Goal: Navigation & Orientation: Find specific page/section

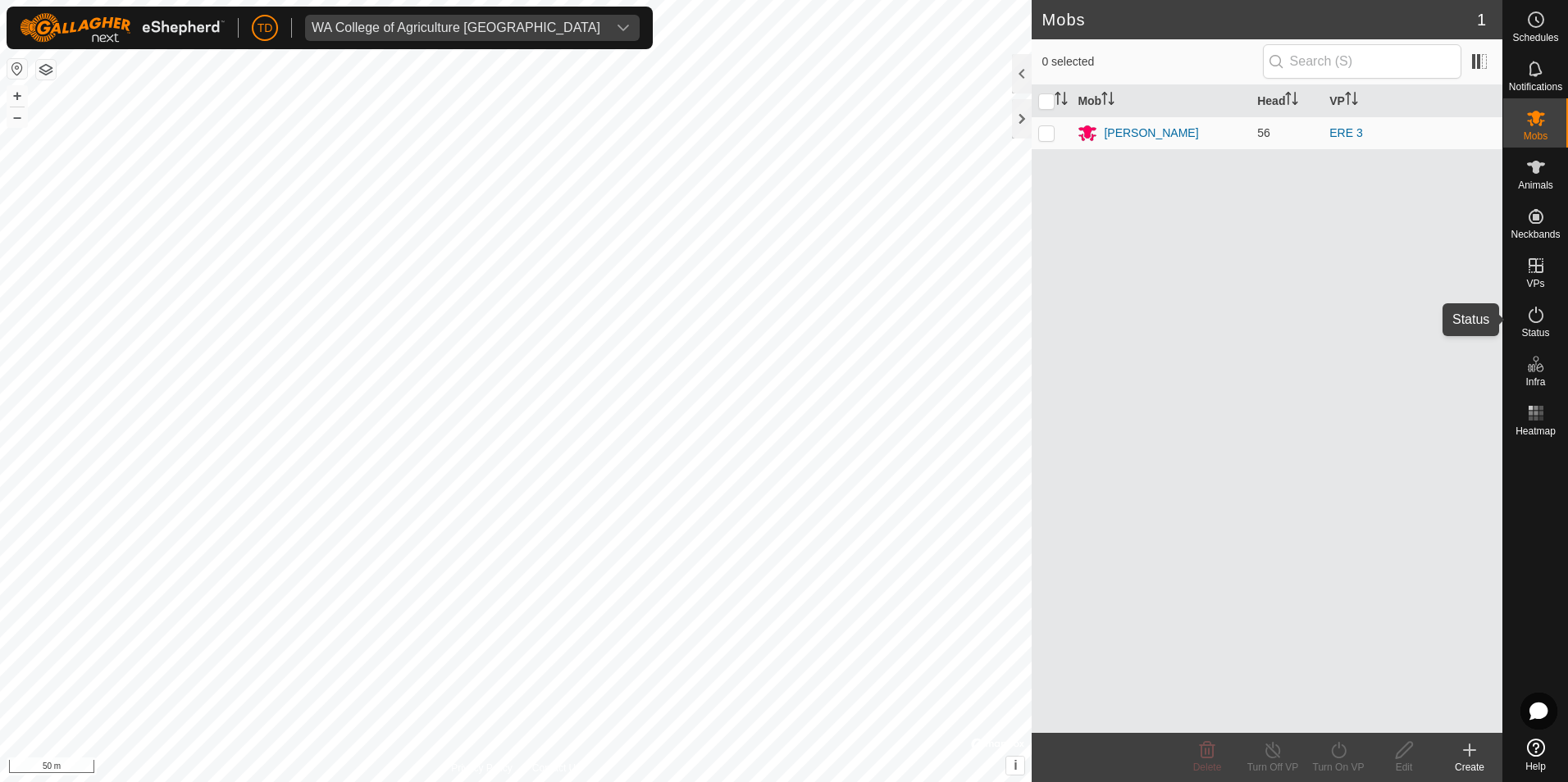
click at [1531, 317] on icon at bounding box center [1536, 315] width 20 height 20
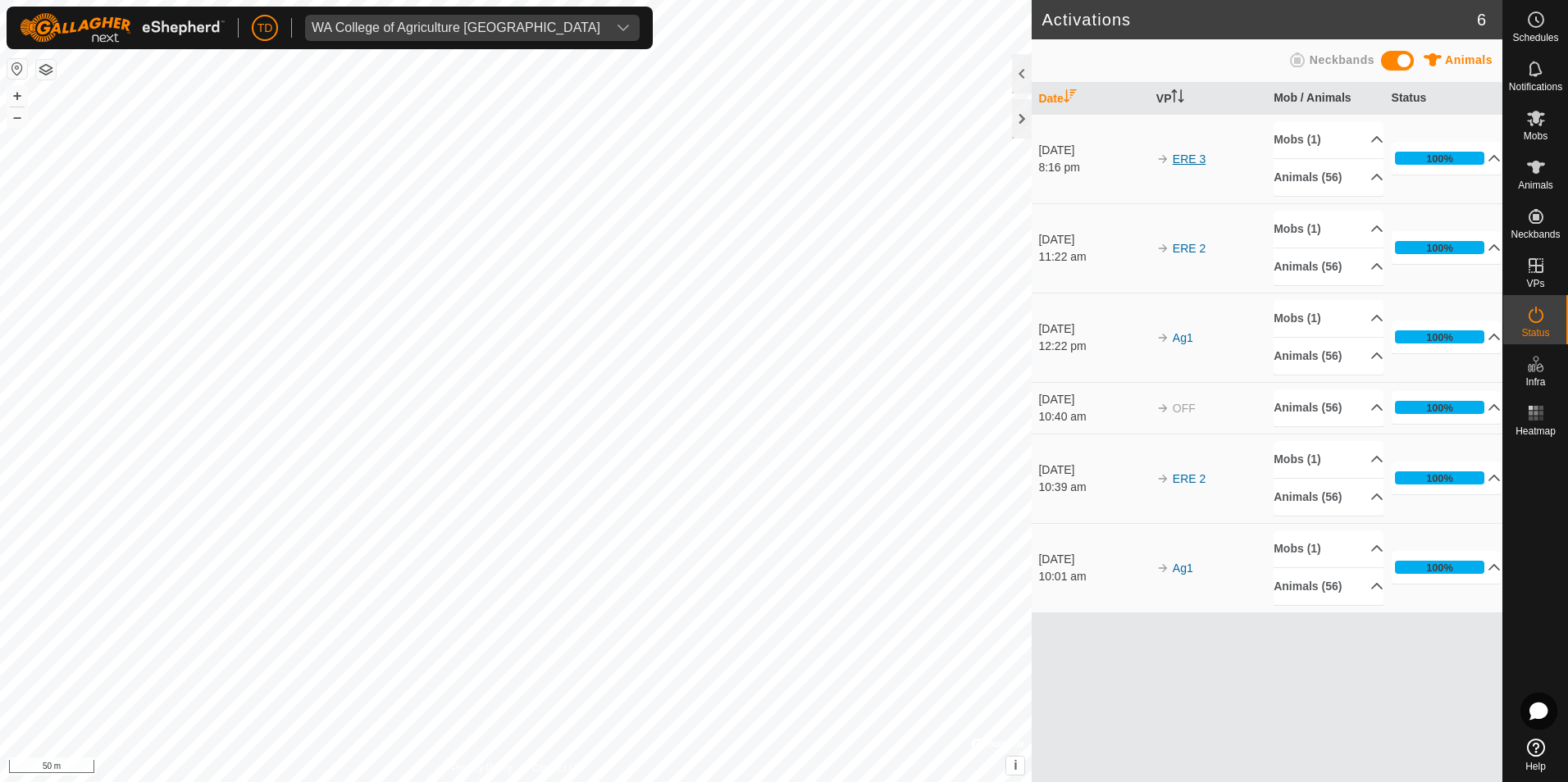
click at [1191, 158] on link "ERE 3" at bounding box center [1189, 159] width 33 height 13
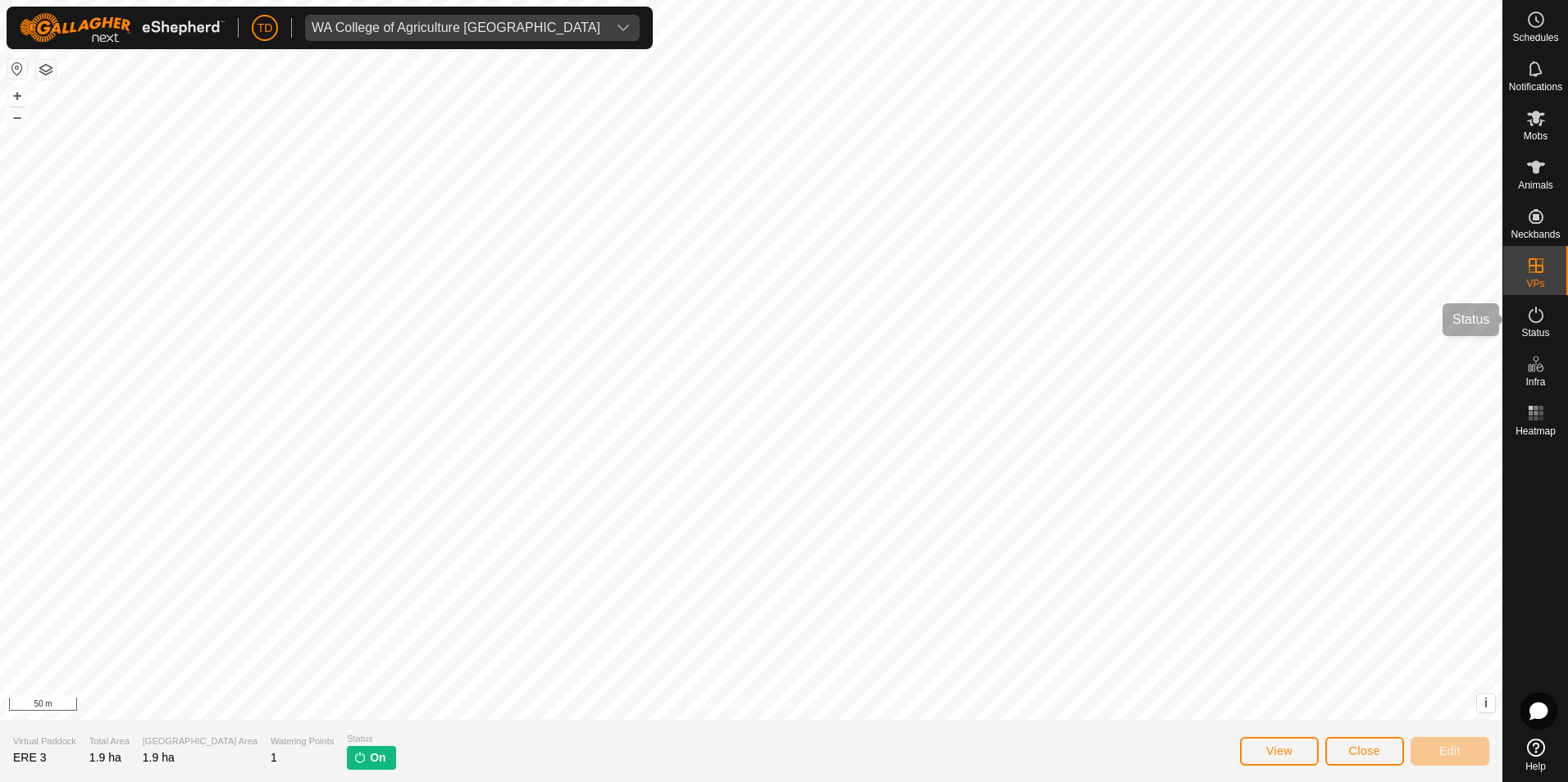
click at [1543, 312] on icon at bounding box center [1536, 315] width 20 height 20
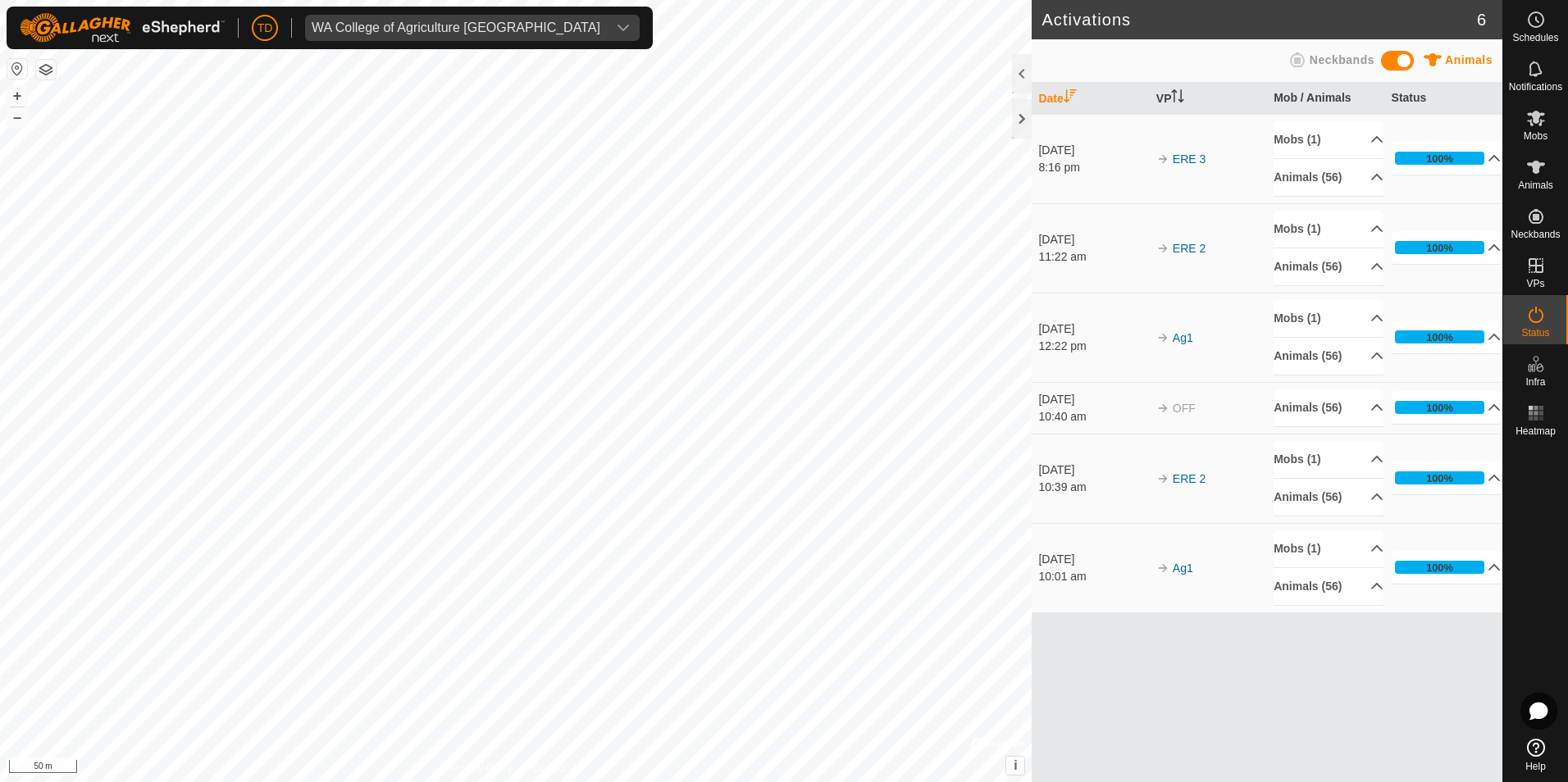
click at [1451, 62] on span "Animals" at bounding box center [1468, 60] width 47 height 13
click at [1349, 56] on span "Neckbands" at bounding box center [1341, 60] width 65 height 13
click at [1539, 175] on icon at bounding box center [1536, 168] width 20 height 20
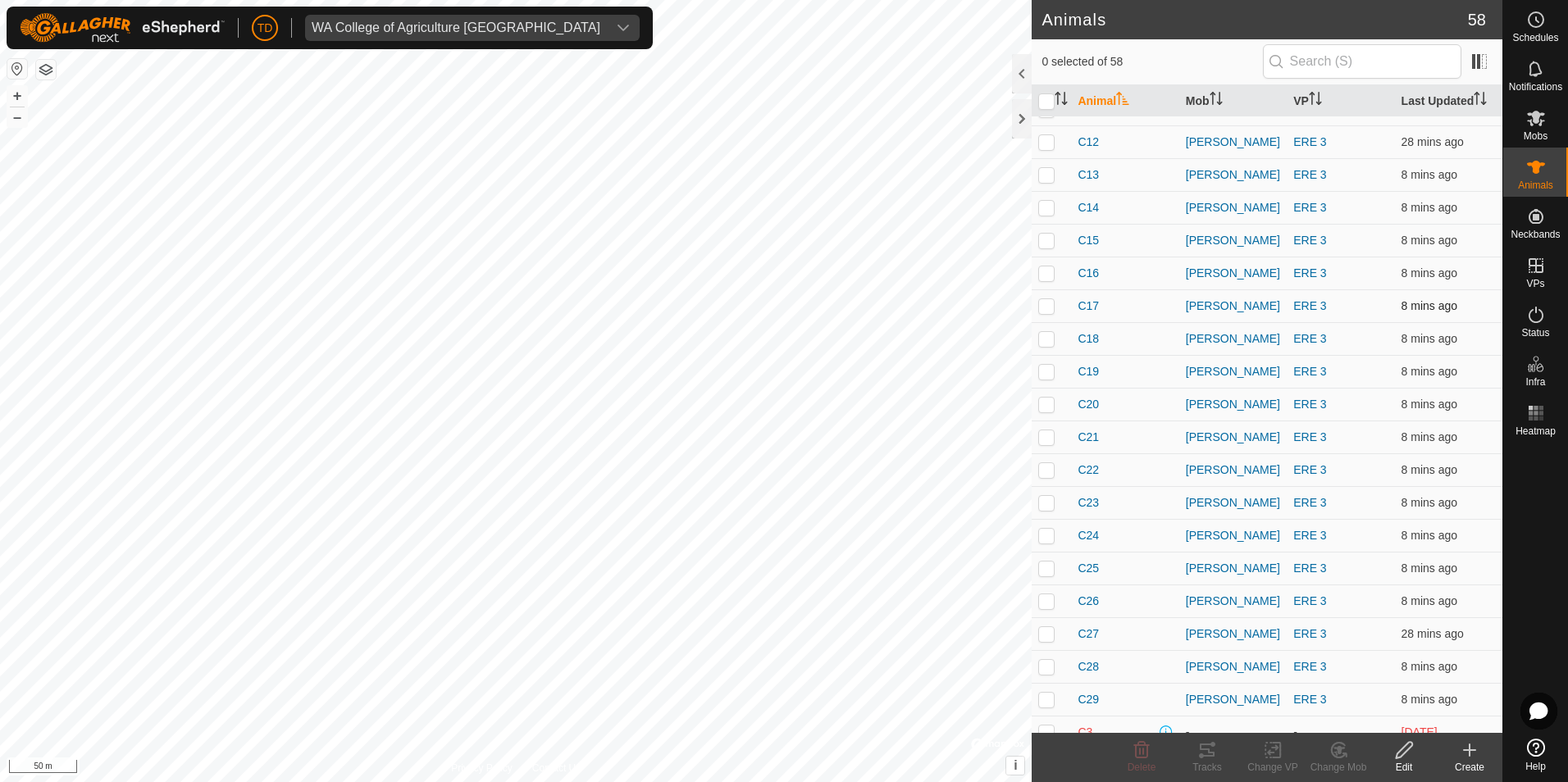
scroll to position [82, 0]
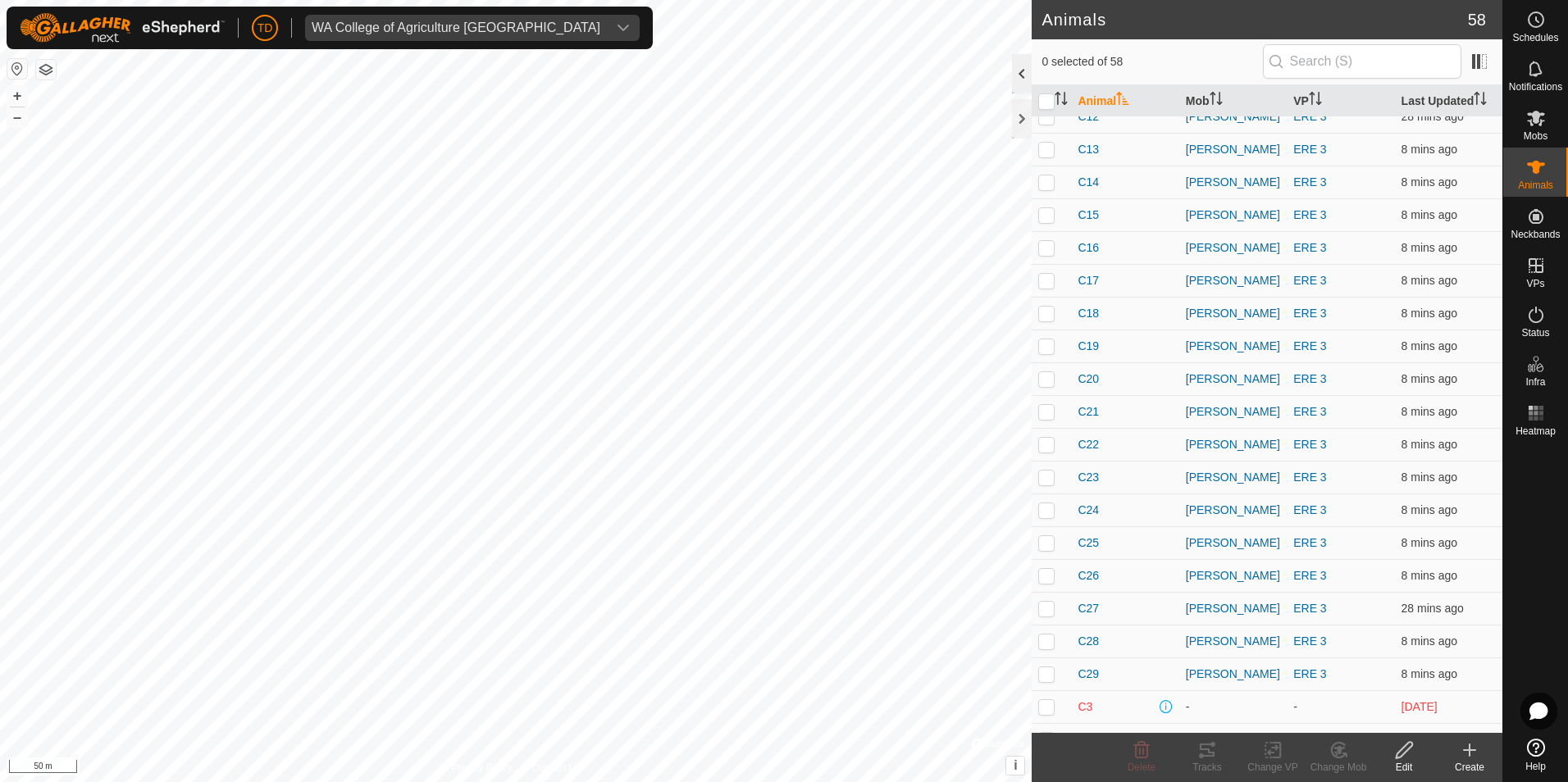
click at [1022, 83] on div at bounding box center [1022, 74] width 20 height 39
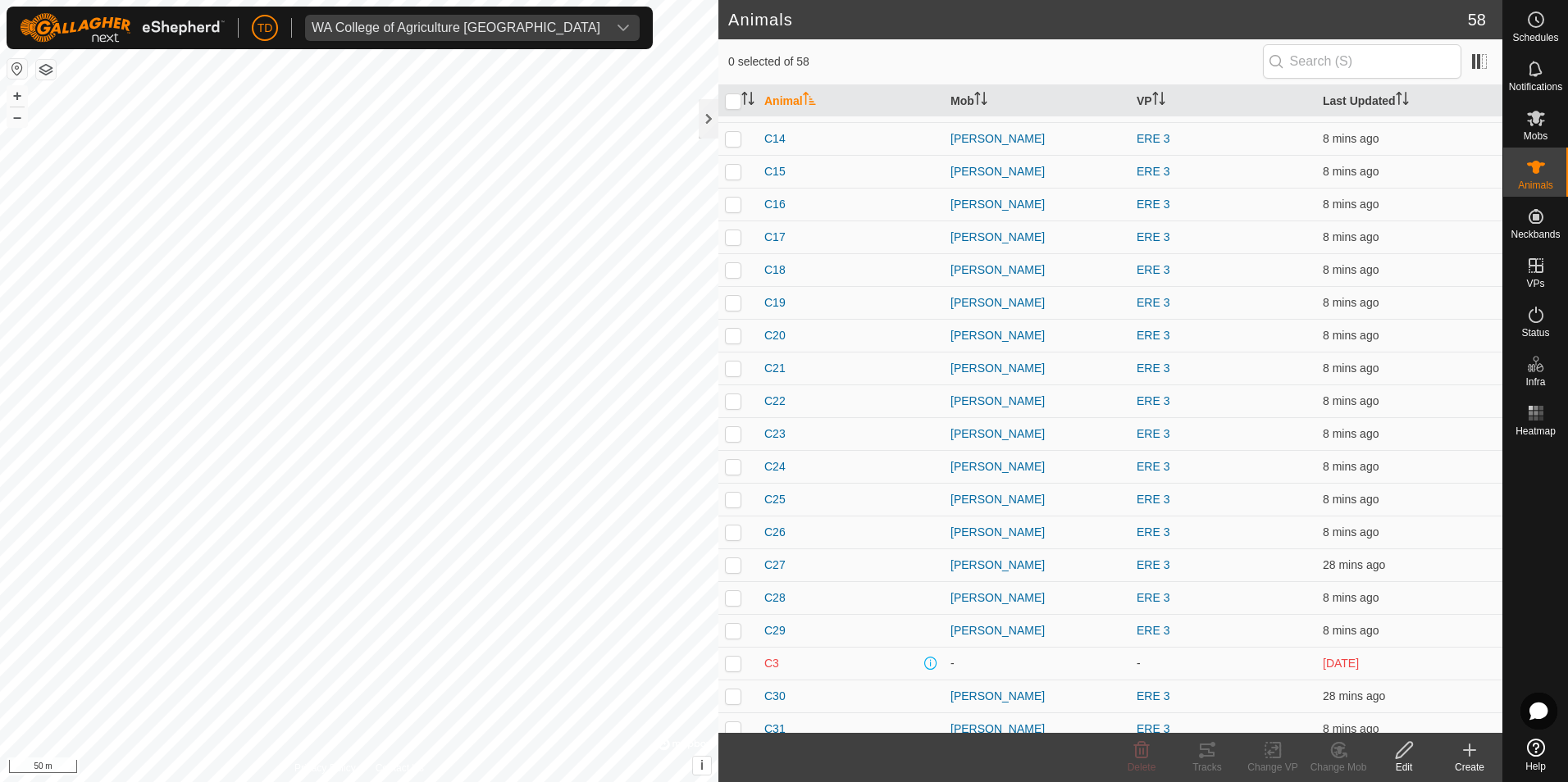
scroll to position [0, 0]
click at [1536, 70] on icon at bounding box center [1536, 69] width 20 height 20
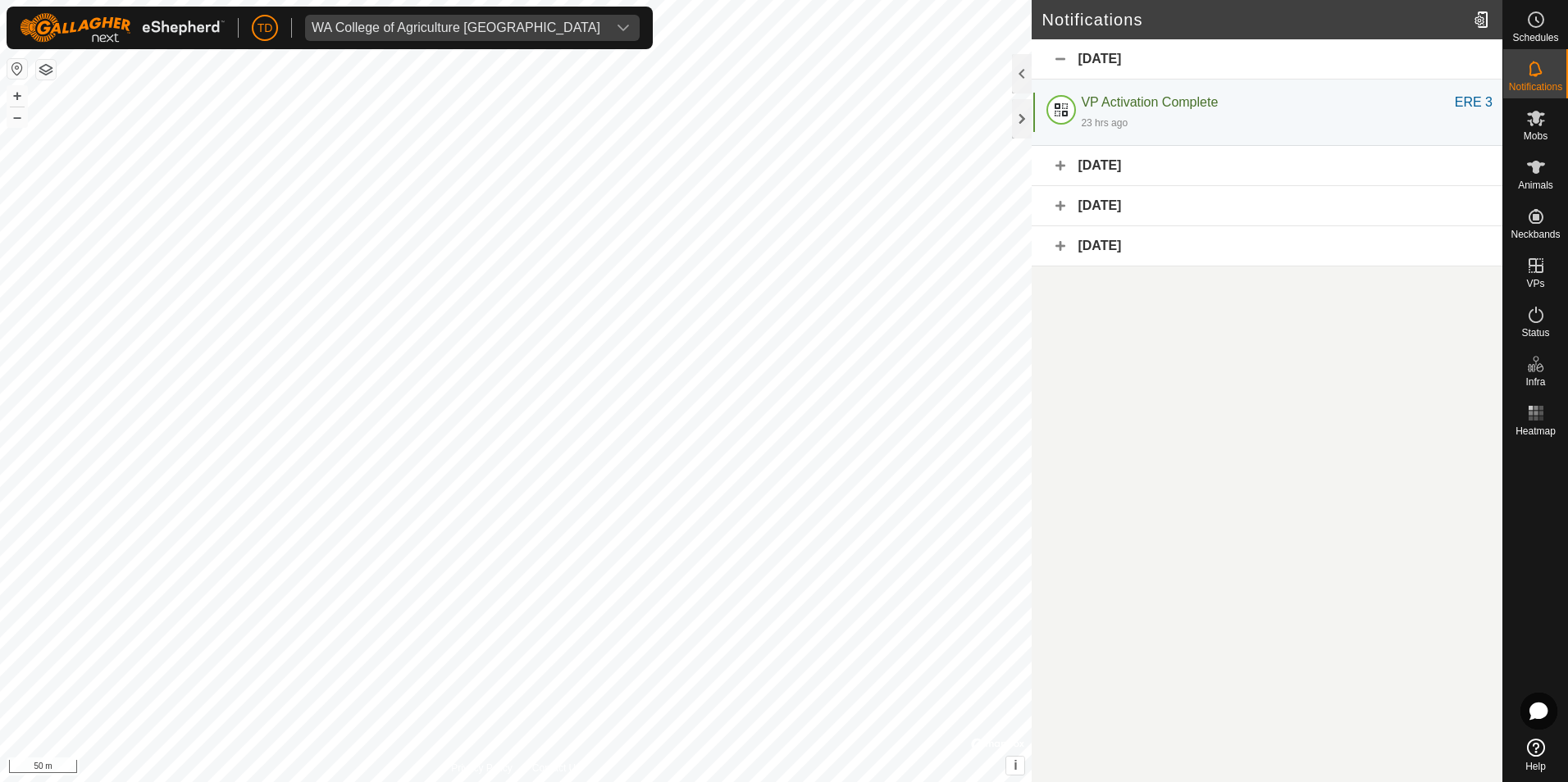
click at [1118, 159] on div "[DATE]" at bounding box center [1267, 166] width 471 height 40
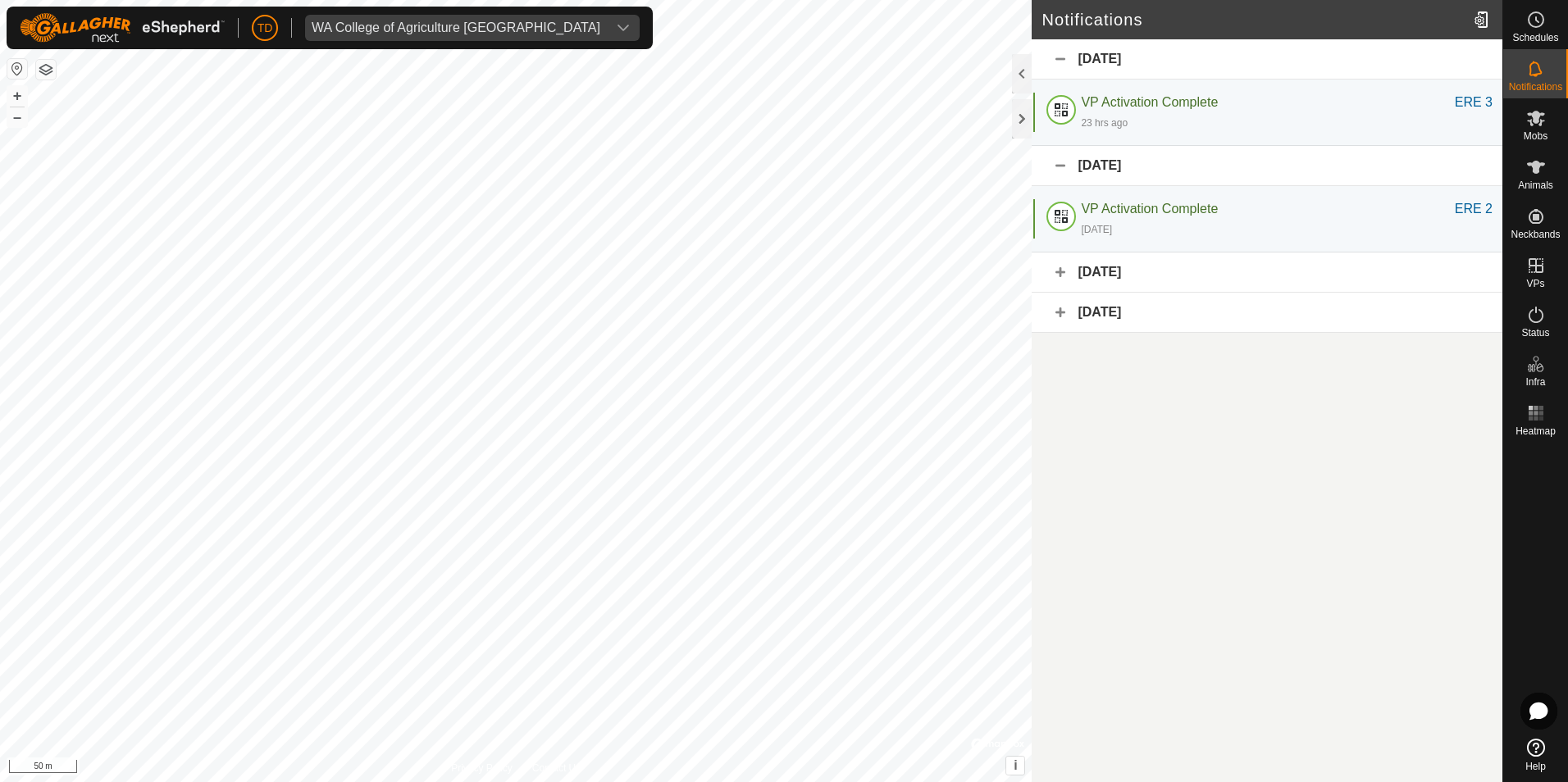
click at [1118, 159] on div "[DATE]" at bounding box center [1267, 166] width 471 height 40
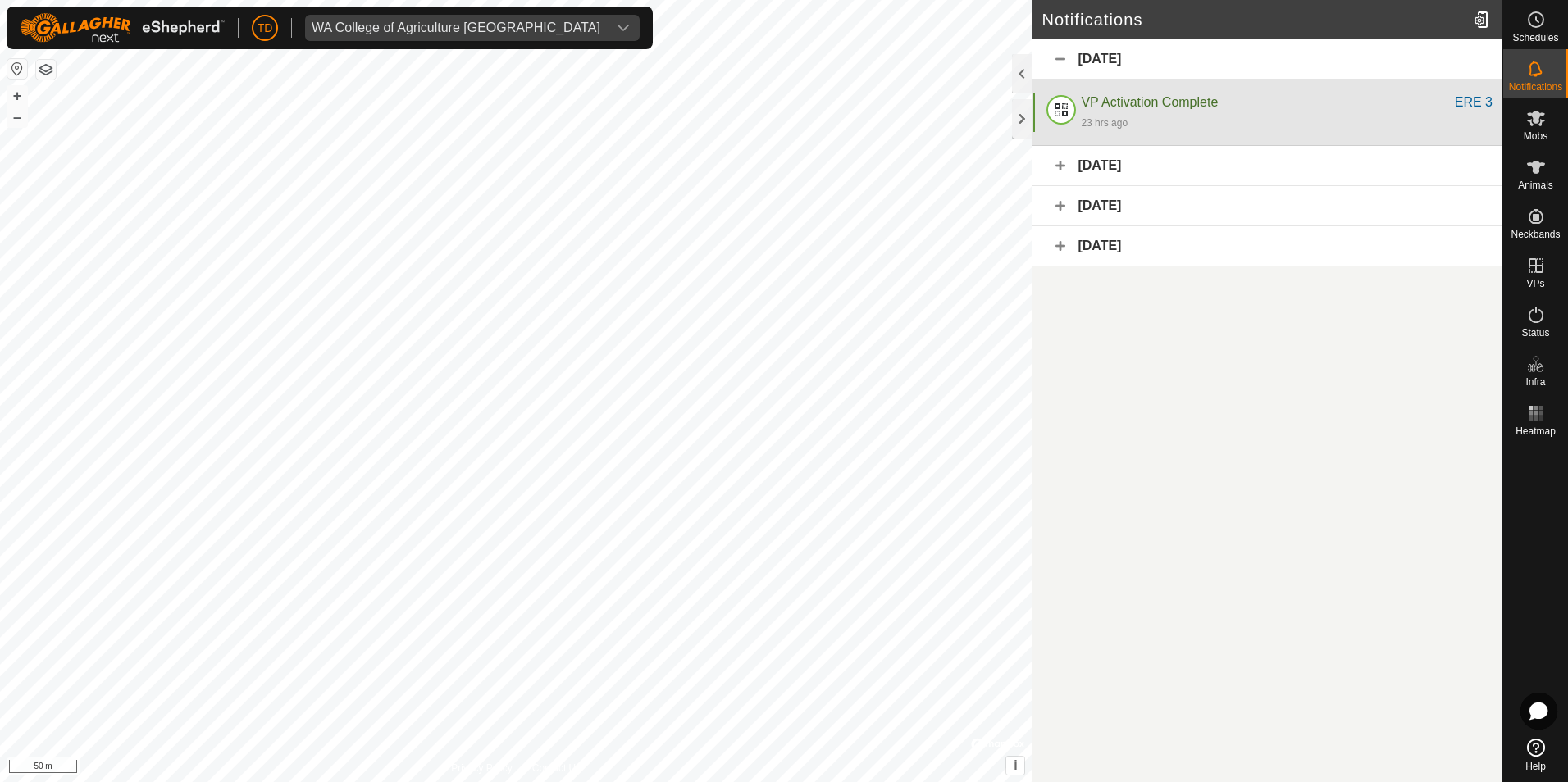
click at [1152, 98] on span "VP Activation Complete" at bounding box center [1150, 103] width 137 height 14
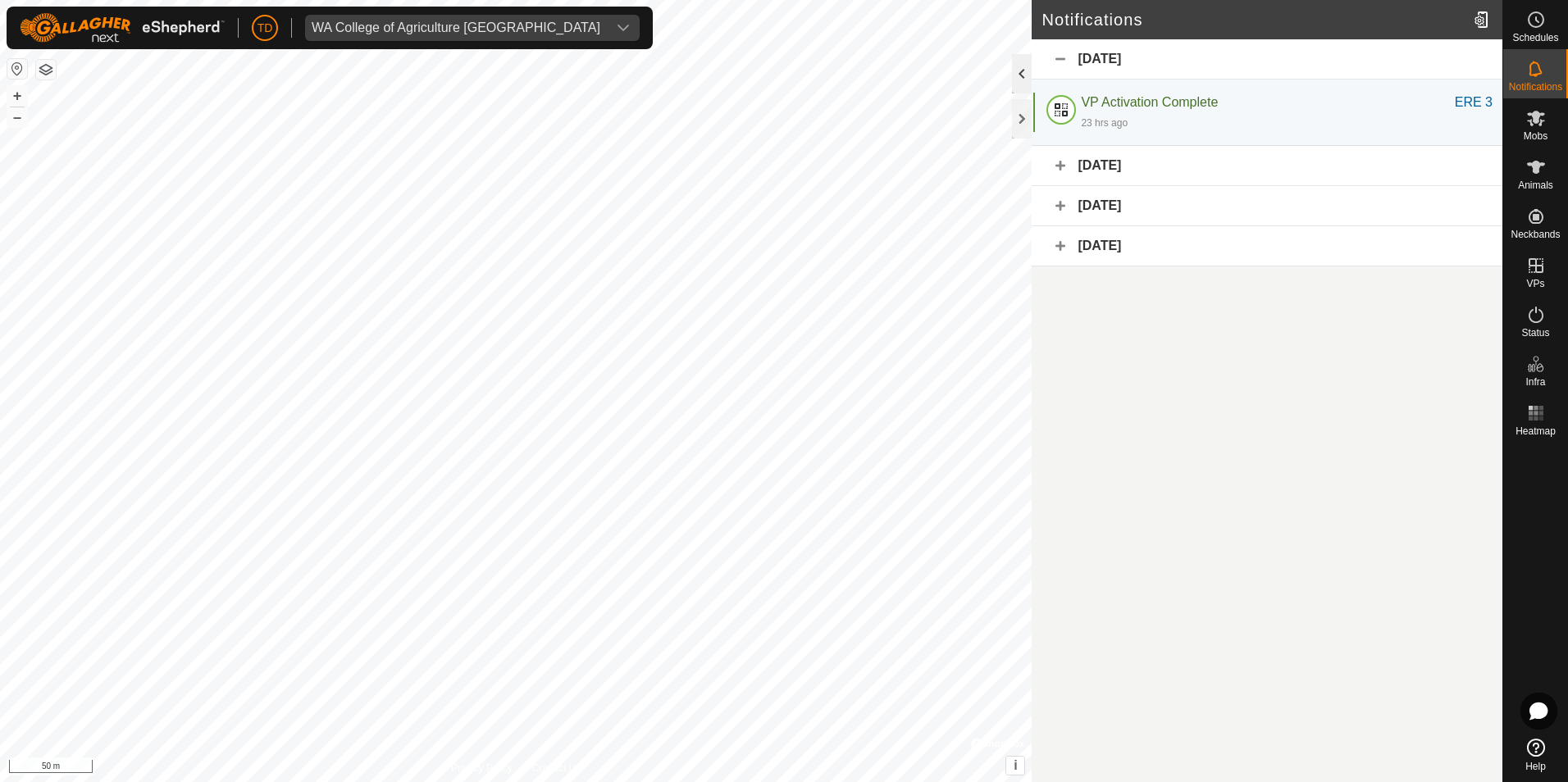
click at [1020, 85] on div at bounding box center [1022, 74] width 20 height 39
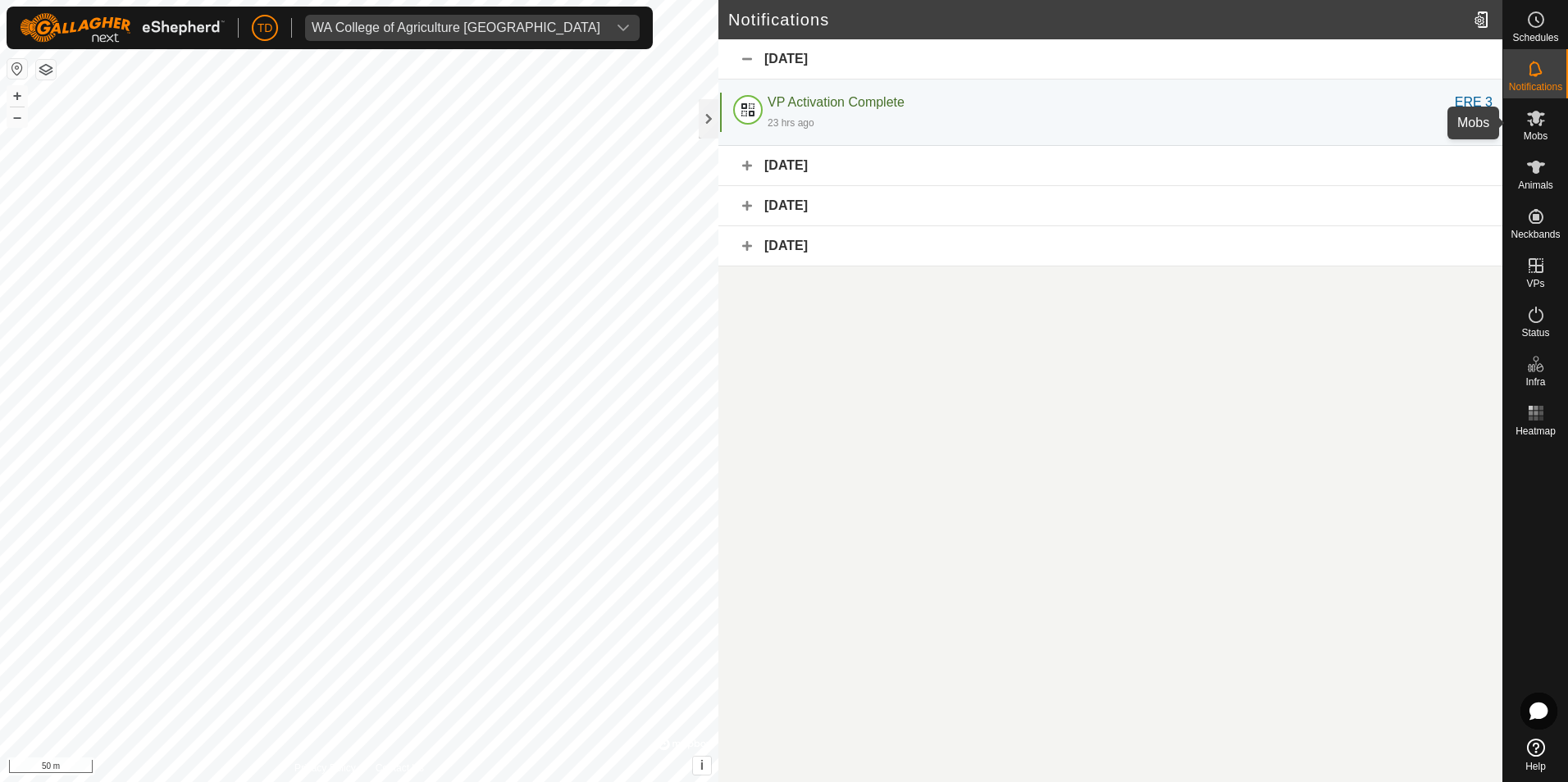
click at [1538, 123] on icon at bounding box center [1536, 118] width 20 height 20
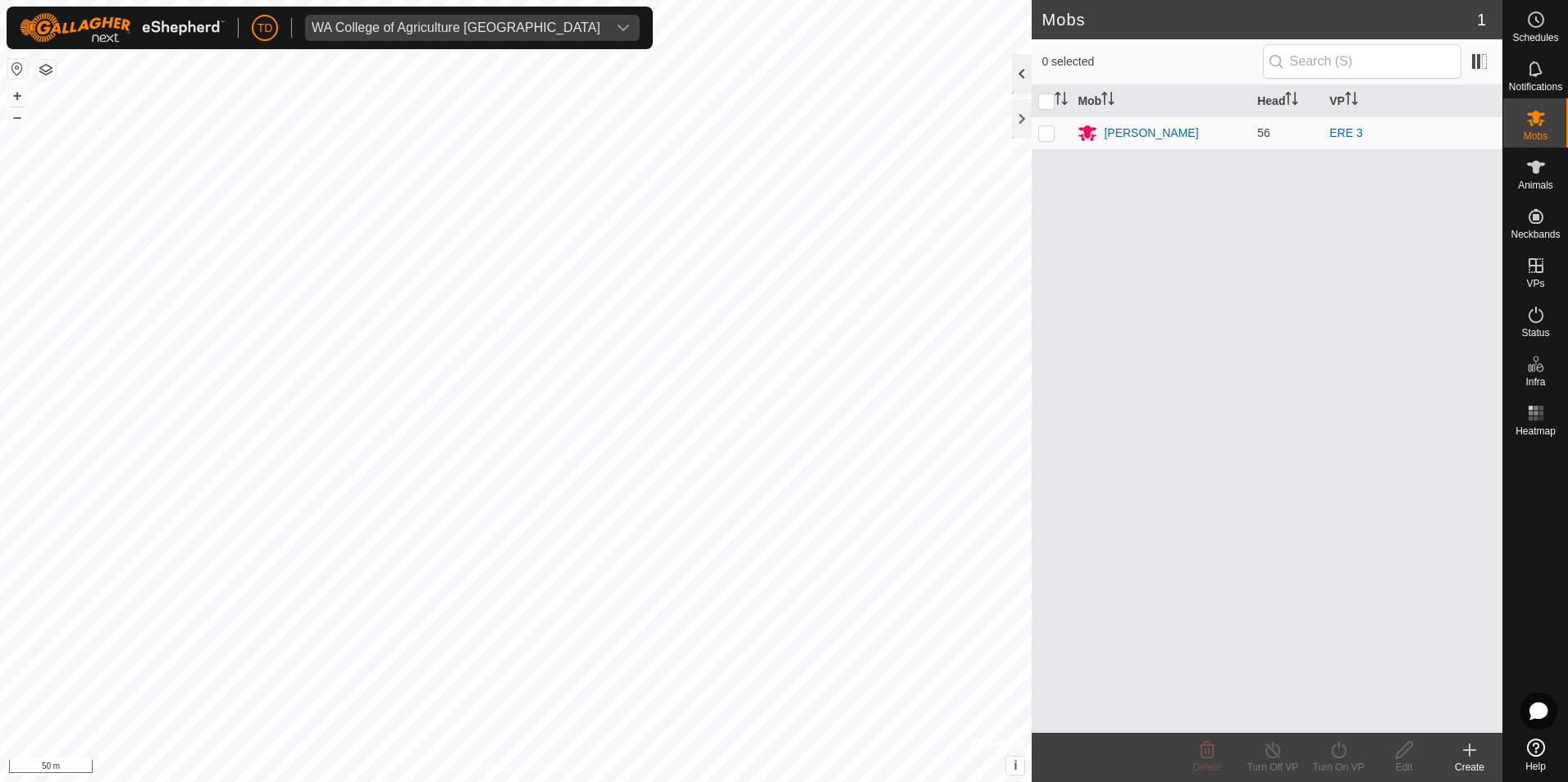
click at [1019, 78] on div at bounding box center [1022, 74] width 20 height 39
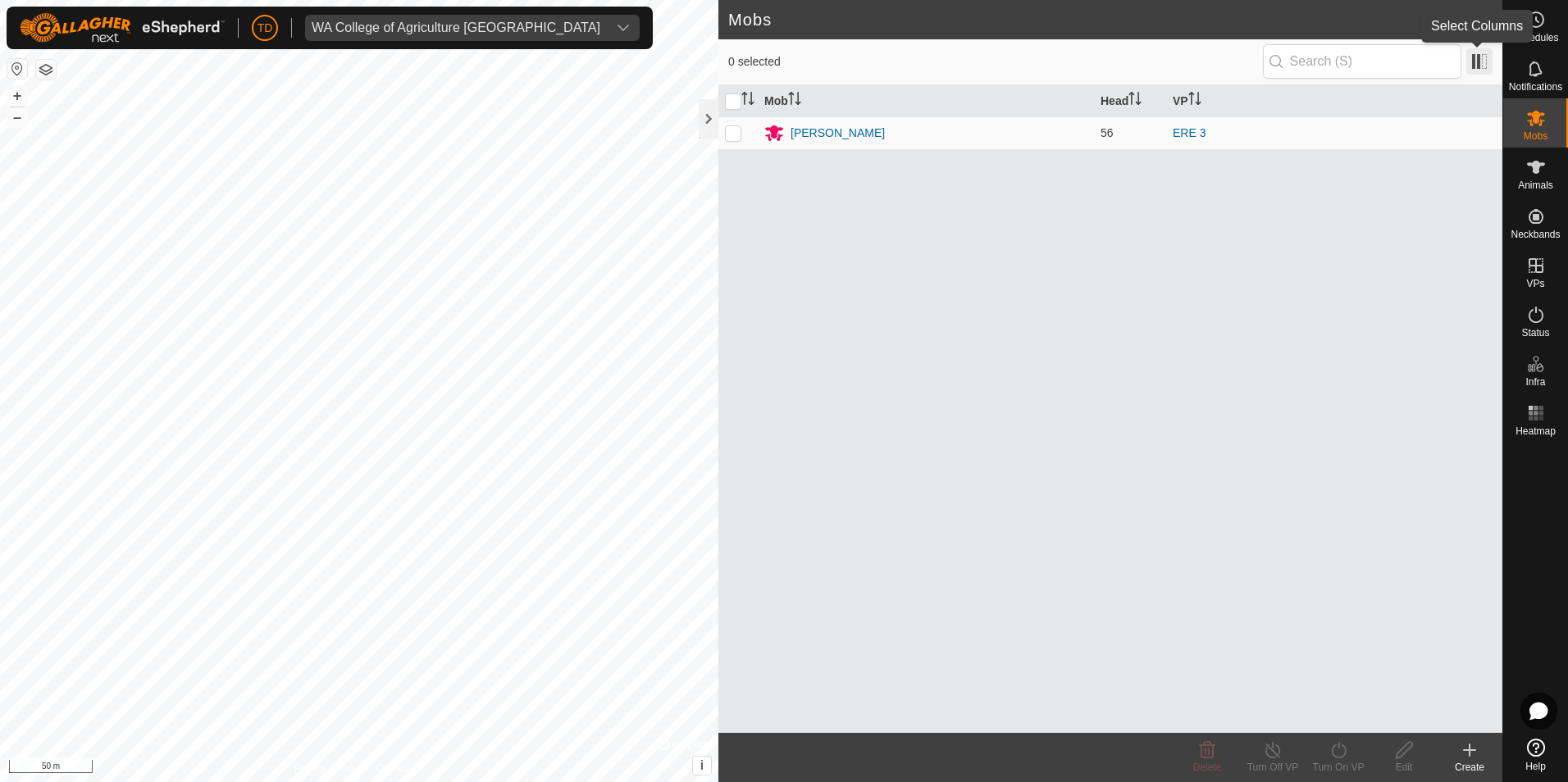
click at [1484, 61] on span at bounding box center [1479, 61] width 26 height 26
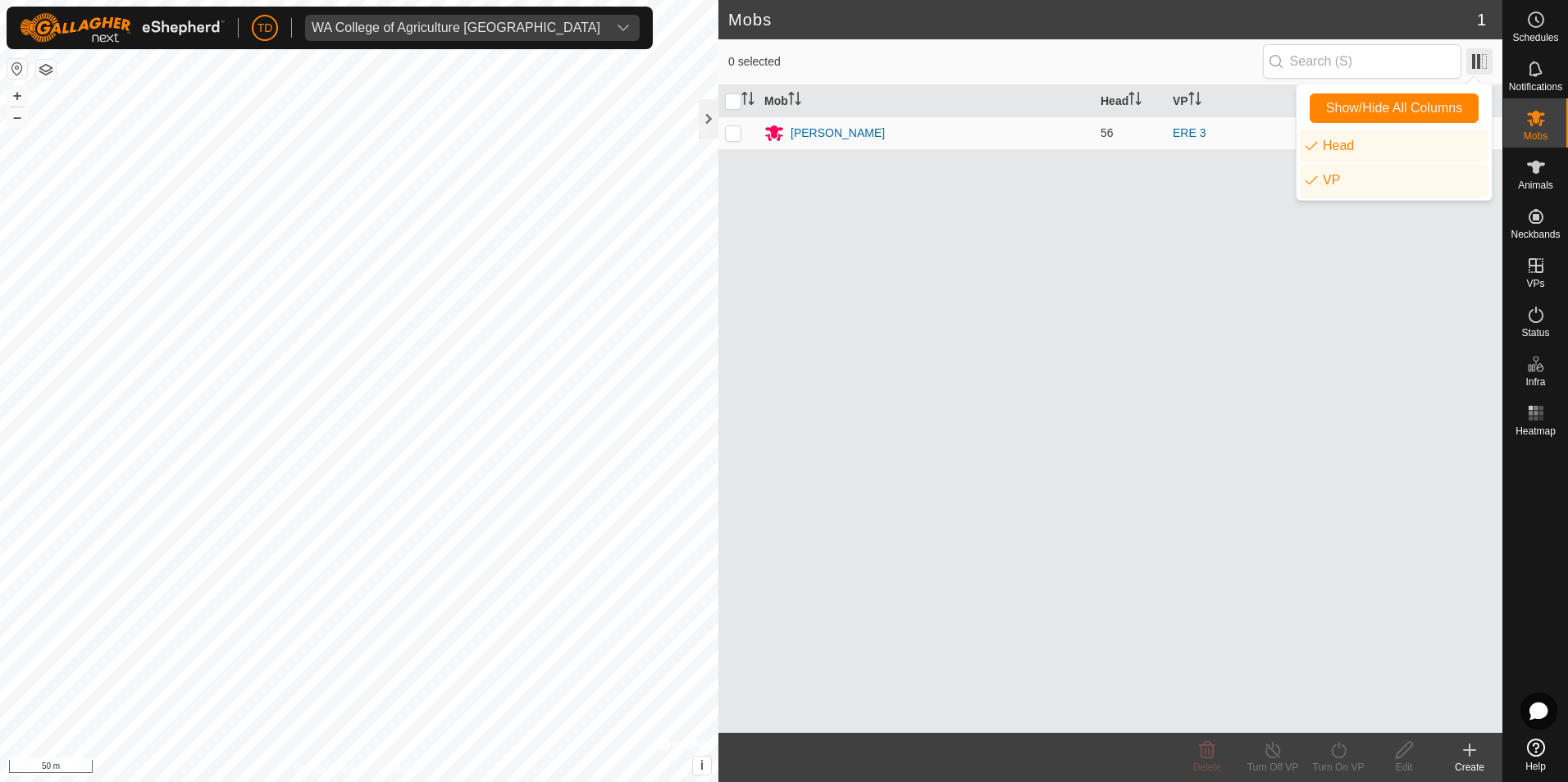
click at [1484, 61] on span at bounding box center [1479, 61] width 26 height 26
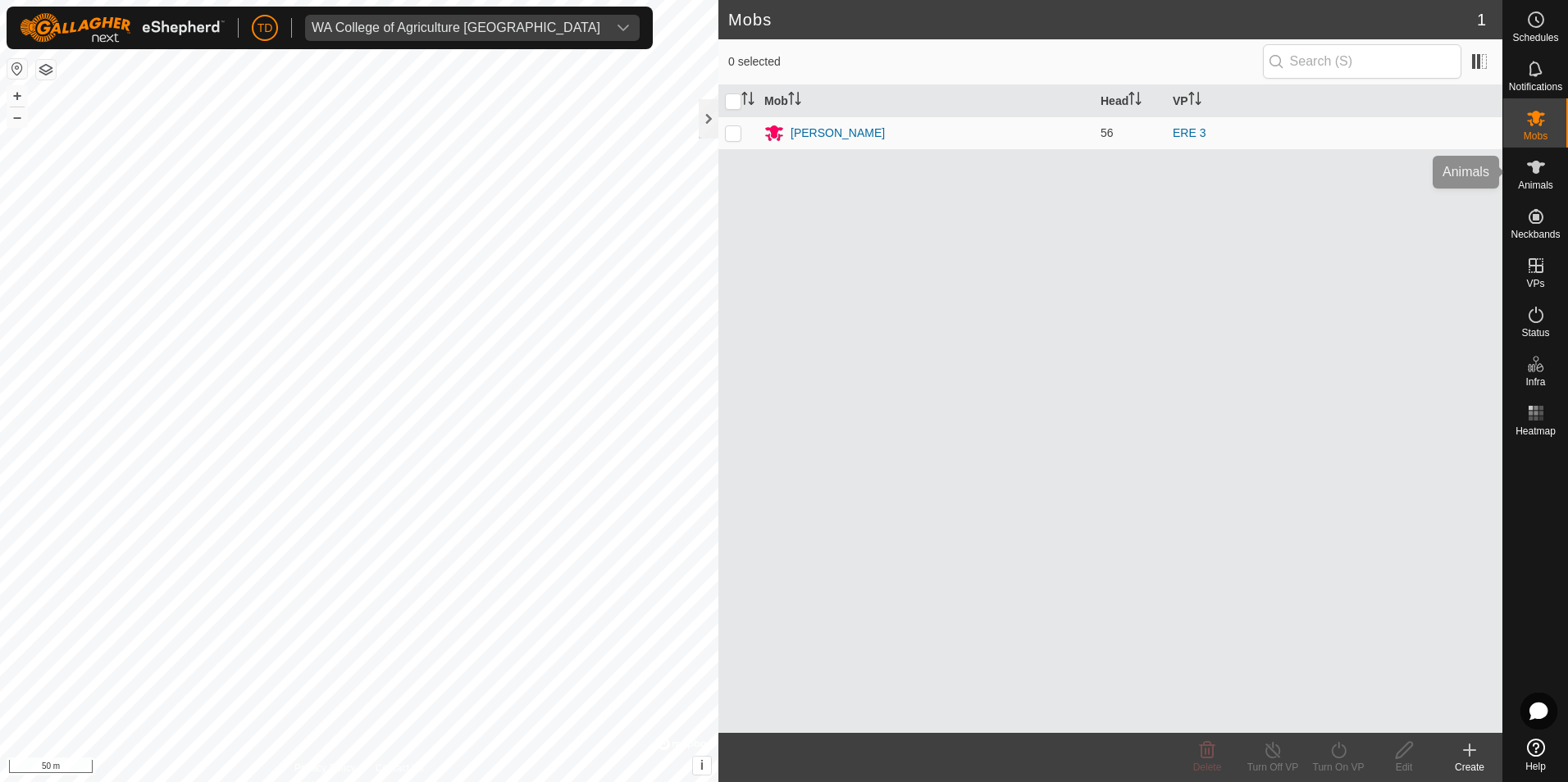
click at [1537, 169] on icon at bounding box center [1536, 167] width 18 height 13
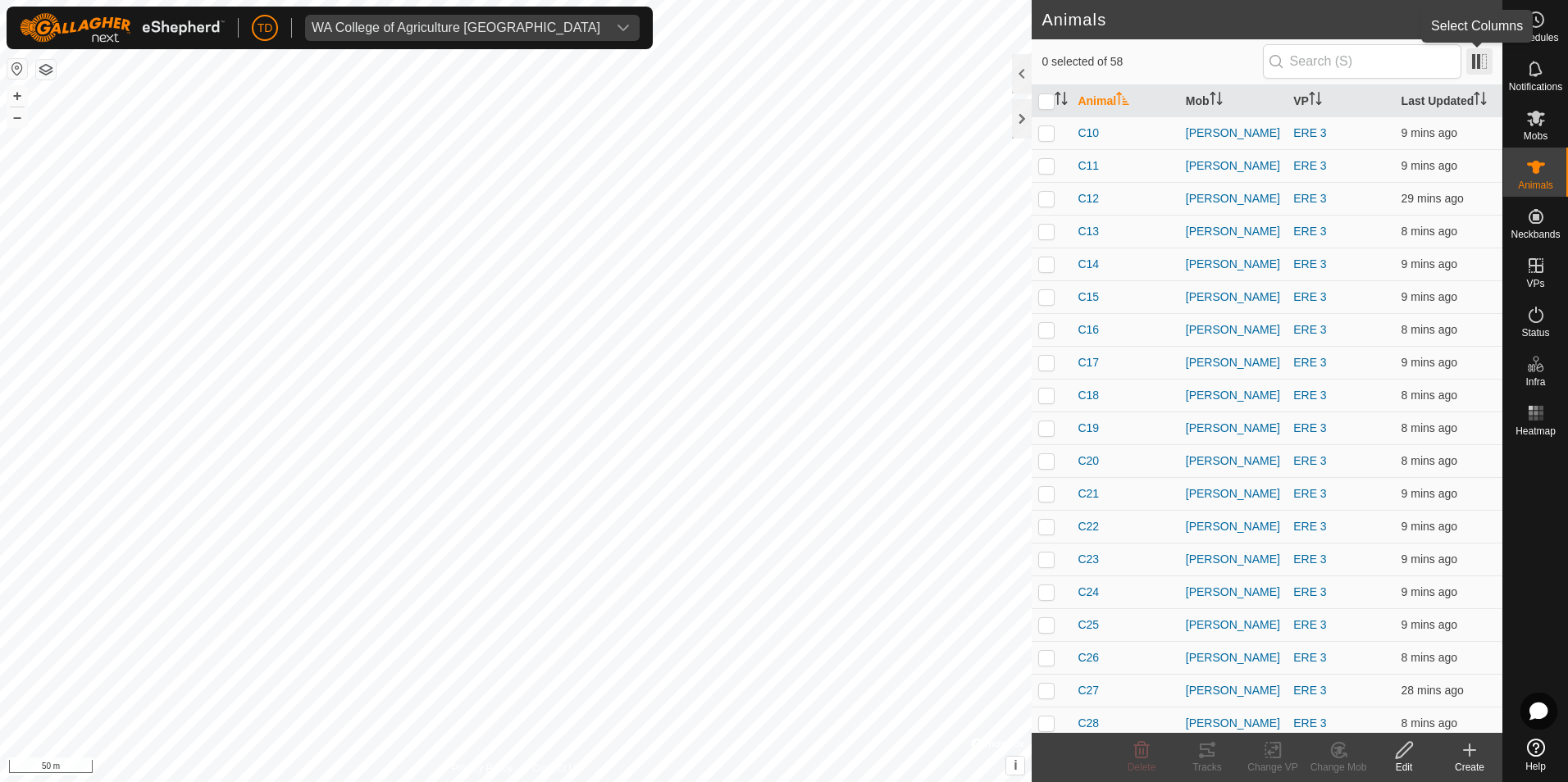
click at [1476, 62] on span at bounding box center [1479, 61] width 26 height 26
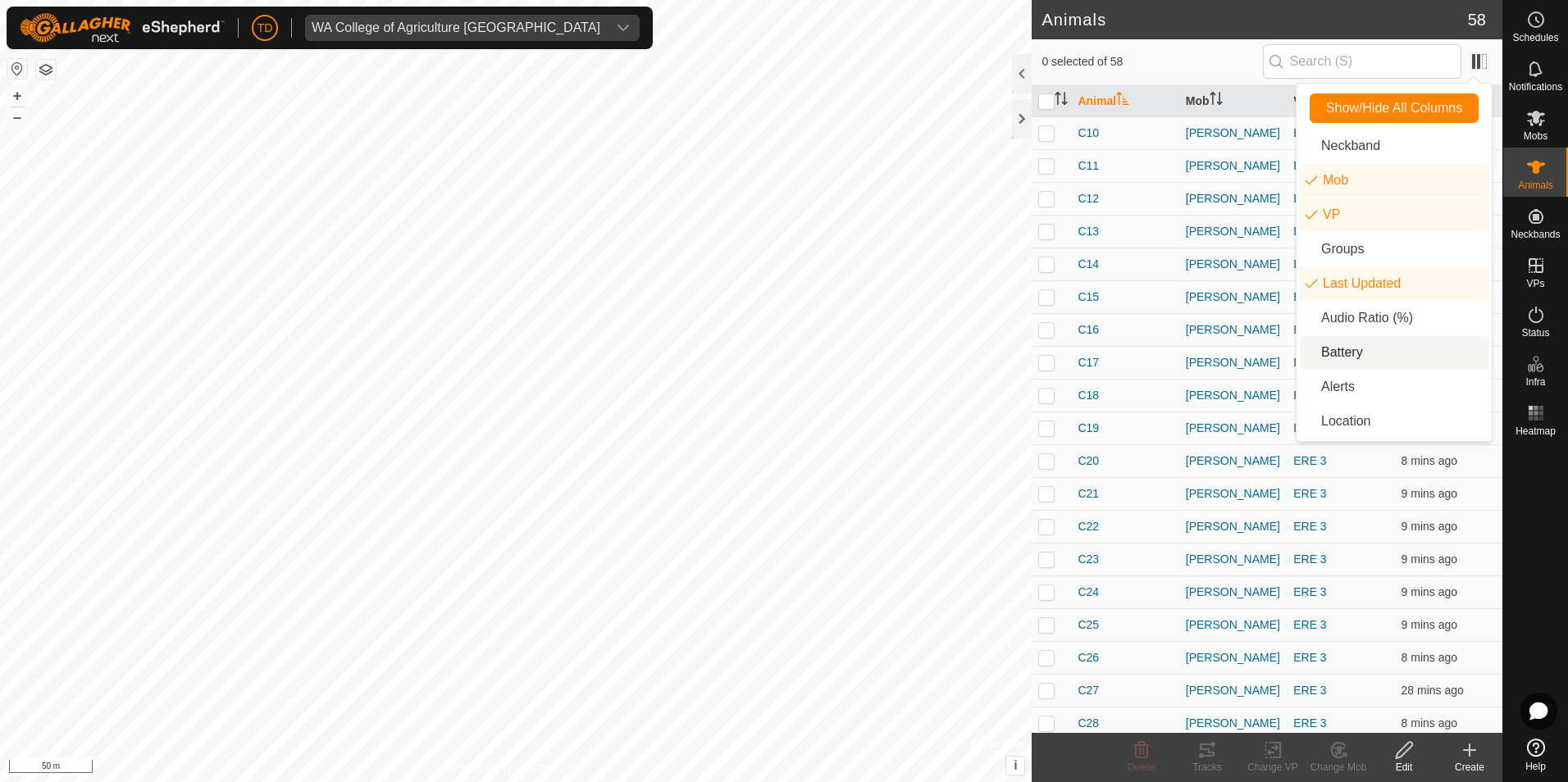
click at [1361, 344] on li "Battery" at bounding box center [1393, 352] width 188 height 33
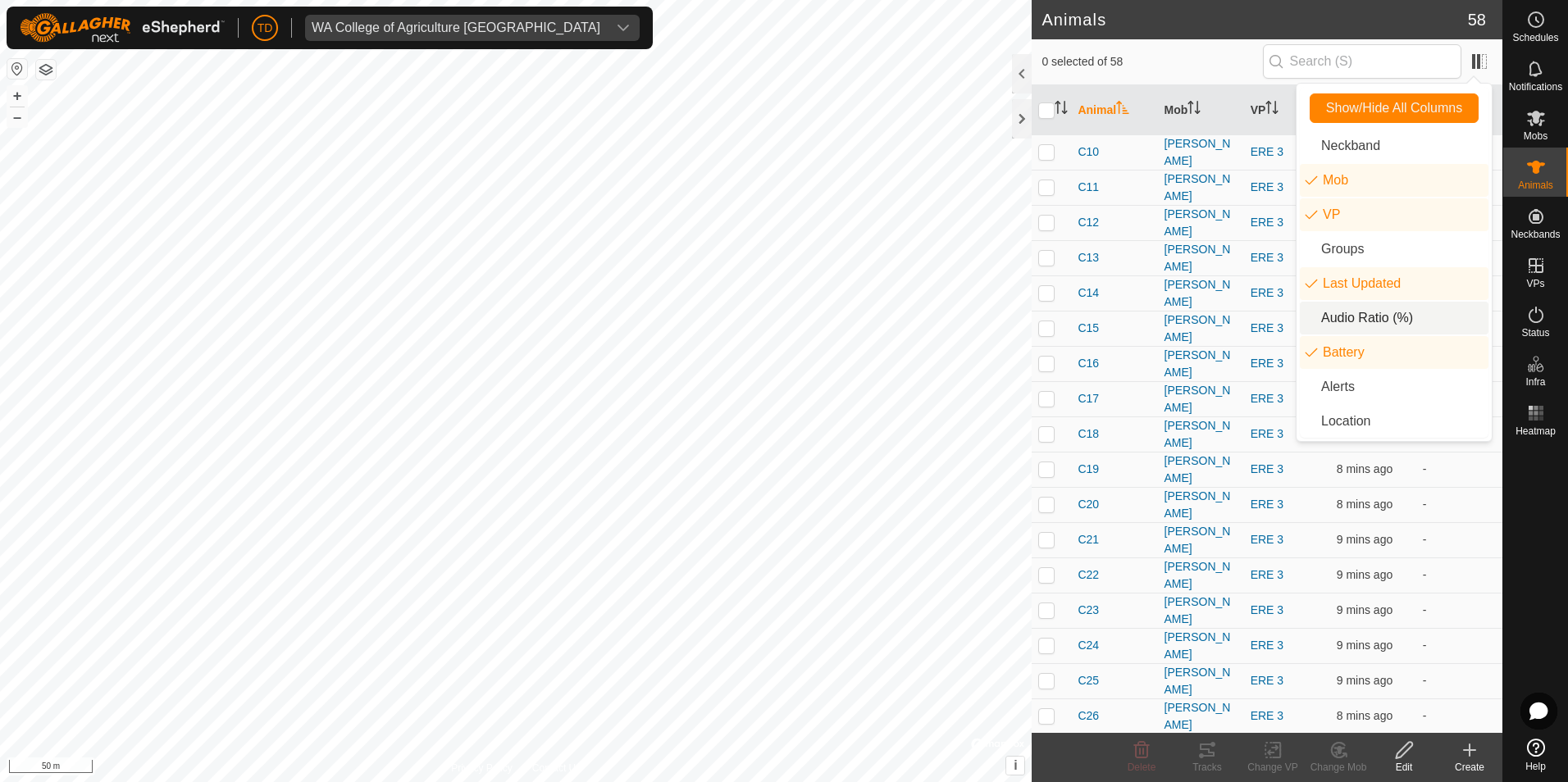
click at [1362, 321] on li "Audio Ratio (%)" at bounding box center [1393, 317] width 188 height 33
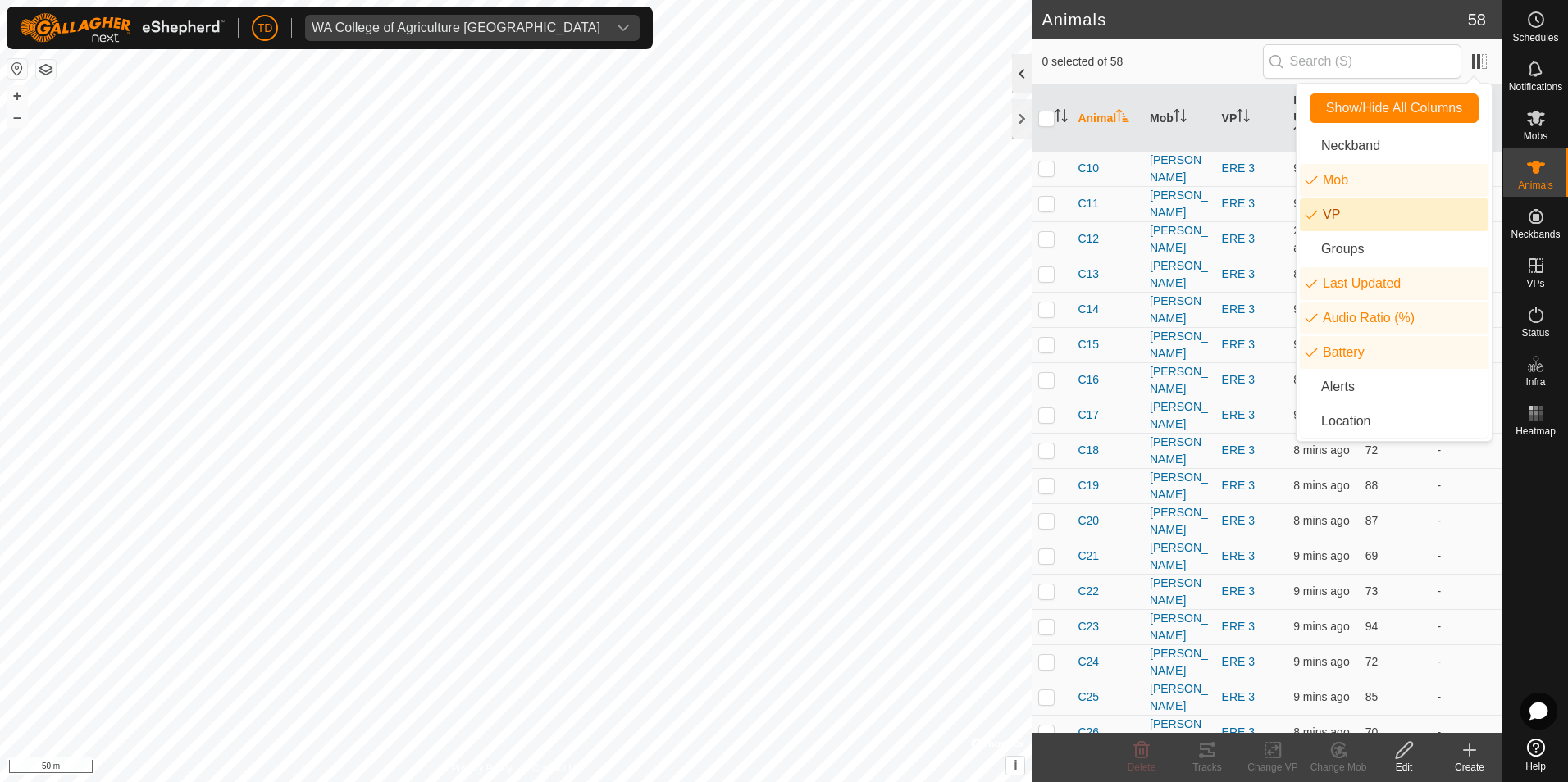
click at [1024, 70] on div at bounding box center [1022, 74] width 20 height 39
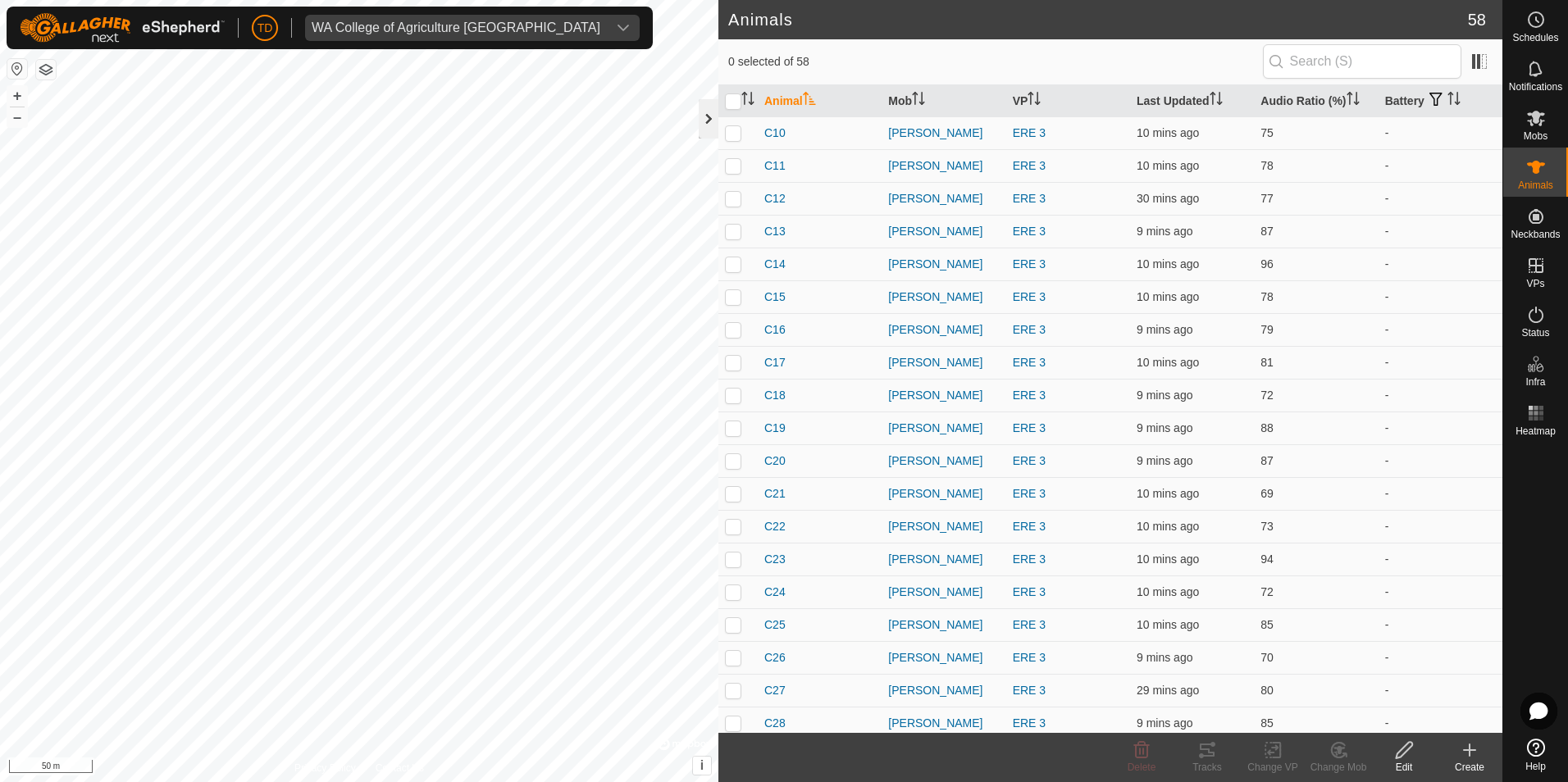
click at [711, 125] on div at bounding box center [708, 119] width 20 height 39
